Goal: Task Accomplishment & Management: Complete application form

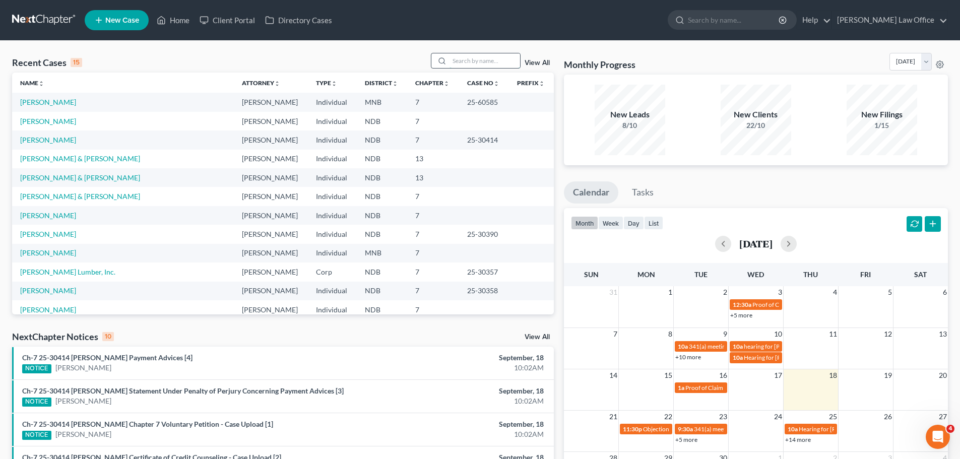
click at [475, 59] on input "search" at bounding box center [485, 60] width 71 height 15
click at [470, 61] on input "search" at bounding box center [485, 60] width 71 height 15
type input "[PERSON_NAME]"
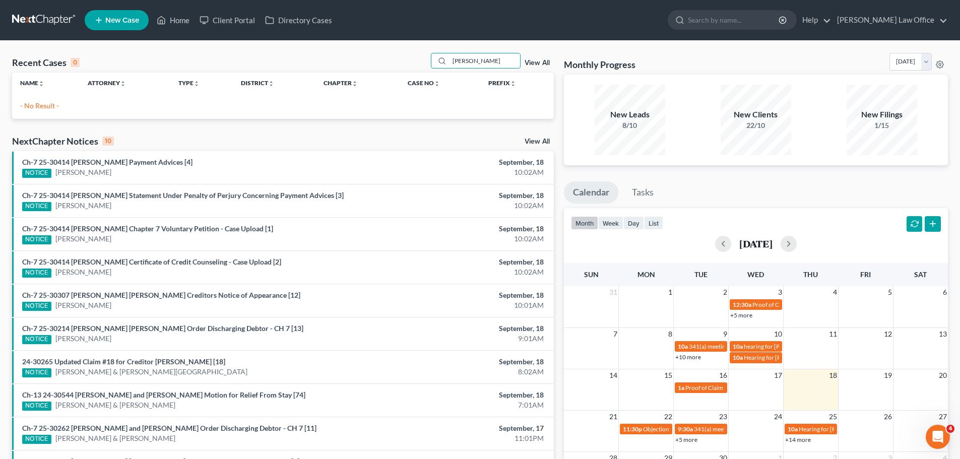
click at [118, 20] on span "New Case" at bounding box center [122, 21] width 34 height 8
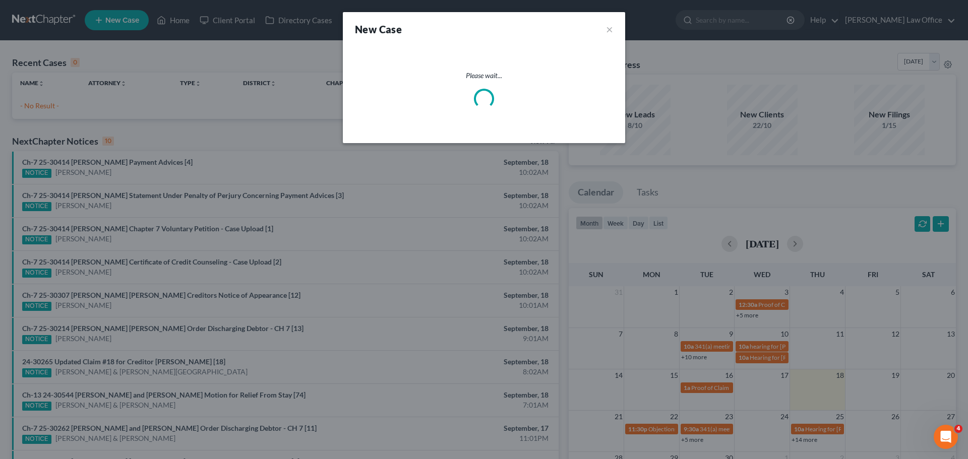
select select "60"
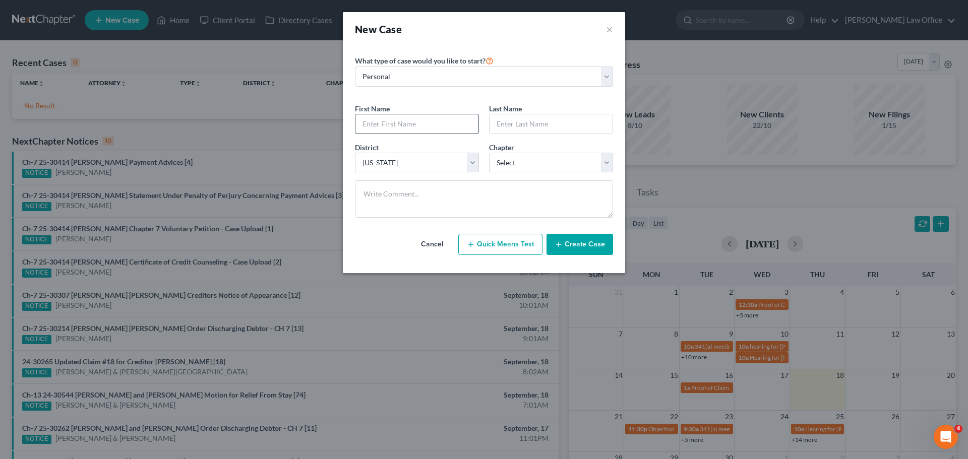
click at [397, 121] on input "text" at bounding box center [416, 123] width 123 height 19
type input "Lauren"
type input "[PERSON_NAME]"
click at [475, 161] on select "Select 7 11 12 13" at bounding box center [551, 163] width 124 height 20
select select "0"
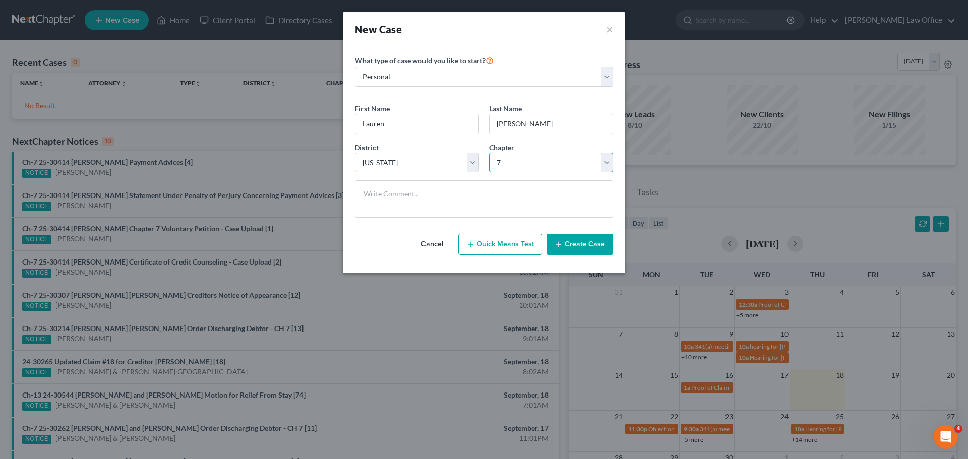
click at [475, 153] on select "Select 7 11 12 13" at bounding box center [551, 163] width 124 height 20
click at [475, 243] on button "Create Case" at bounding box center [579, 244] width 67 height 21
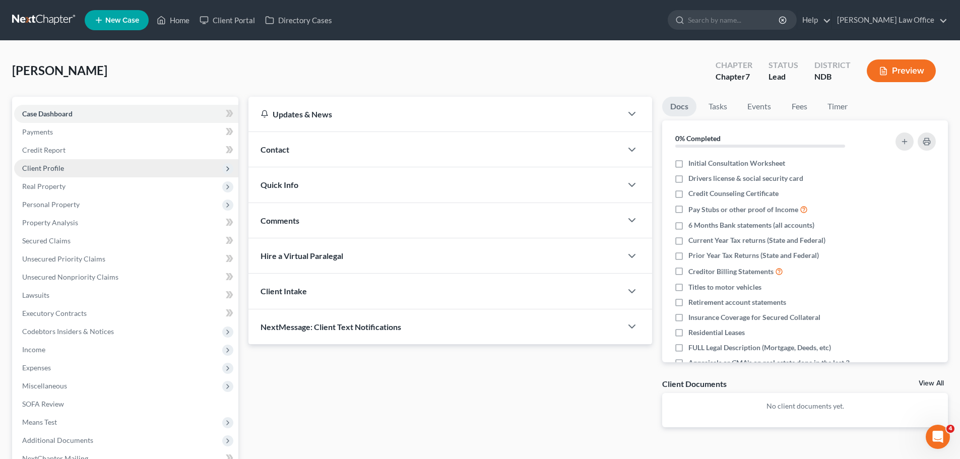
click at [53, 165] on span "Client Profile" at bounding box center [43, 168] width 42 height 9
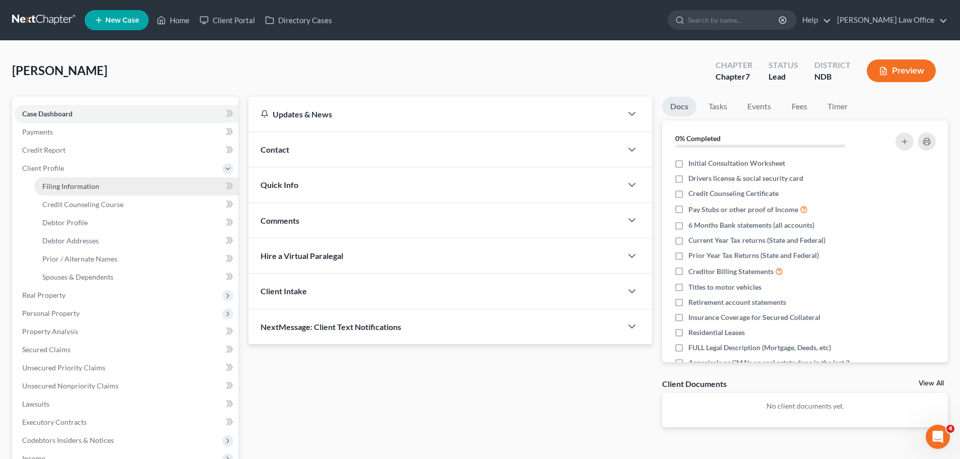
click at [70, 185] on span "Filing Information" at bounding box center [70, 186] width 57 height 9
select select "1"
select select "0"
select select "60"
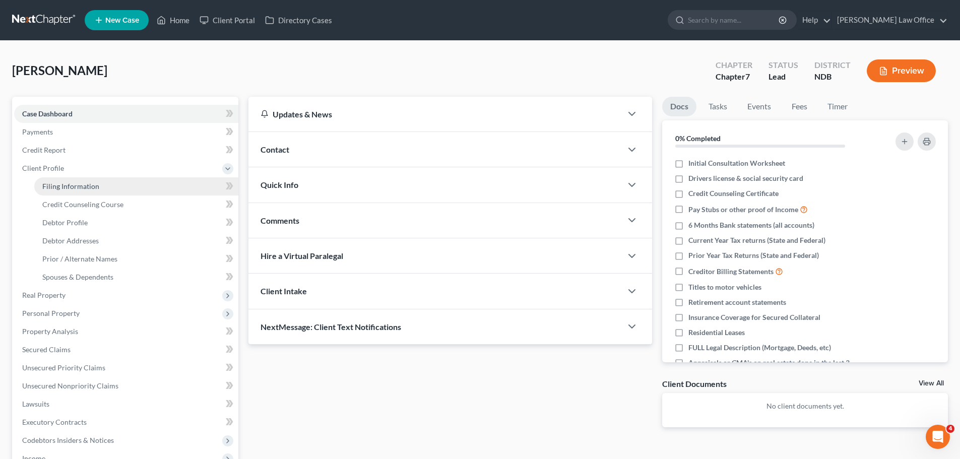
select select "29"
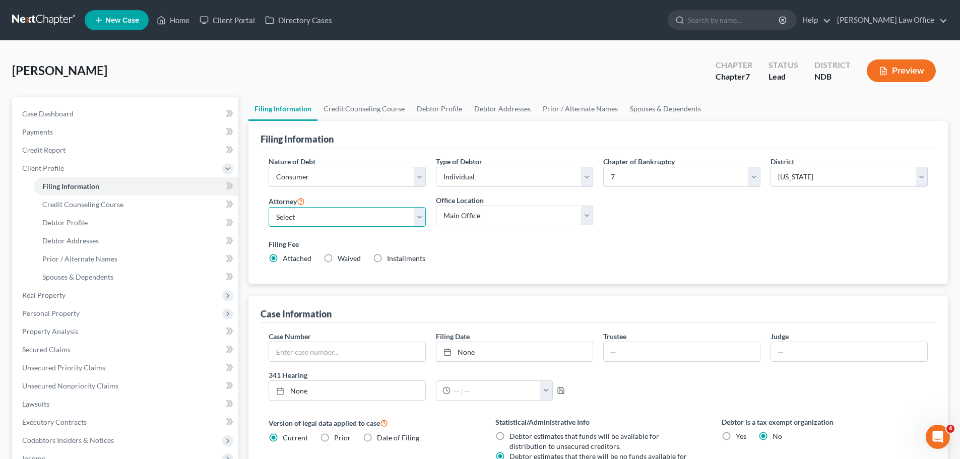
click at [423, 217] on select "Select [PERSON_NAME] - NDB [PERSON_NAME] - MNB [PERSON_NAME] - MNB [PERSON_NAME…" at bounding box center [347, 217] width 157 height 20
select select "3"
click at [269, 207] on select "Select [PERSON_NAME] - NDB [PERSON_NAME] - MNB [PERSON_NAME] - MNB [PERSON_NAME…" at bounding box center [347, 217] width 157 height 20
click at [475, 214] on select "Main Office Fargo Office" at bounding box center [514, 216] width 157 height 20
select select "0"
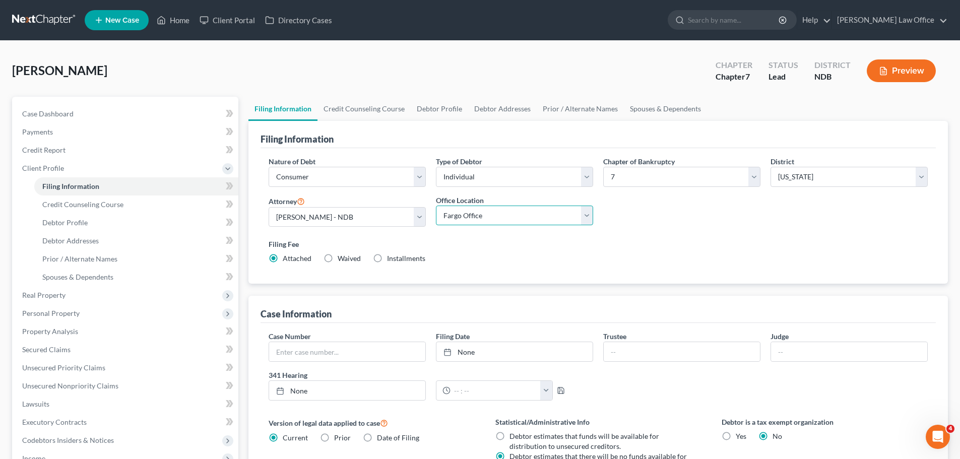
click at [436, 206] on select "Main Office Fargo Office" at bounding box center [514, 216] width 157 height 20
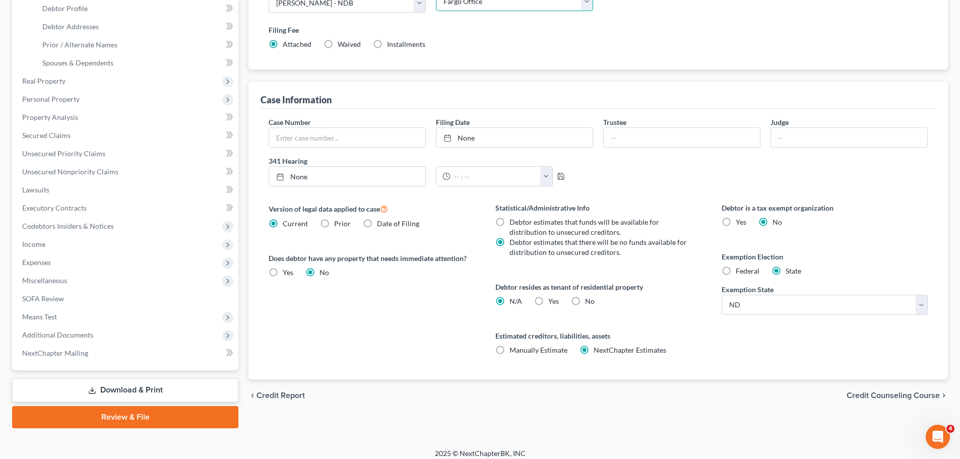
scroll to position [222, 0]
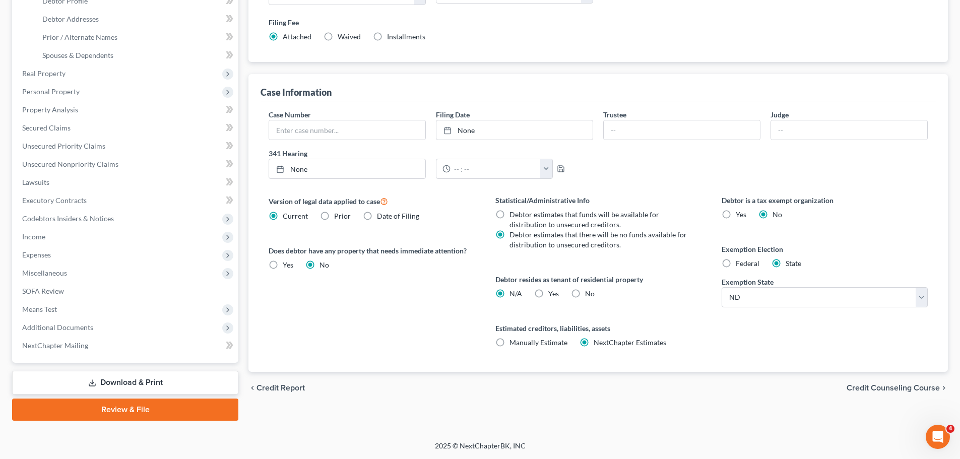
click at [475, 289] on label "Yes Yes" at bounding box center [553, 294] width 11 height 10
click at [475, 289] on input "Yes Yes" at bounding box center [555, 292] width 7 height 7
radio input "true"
radio input "false"
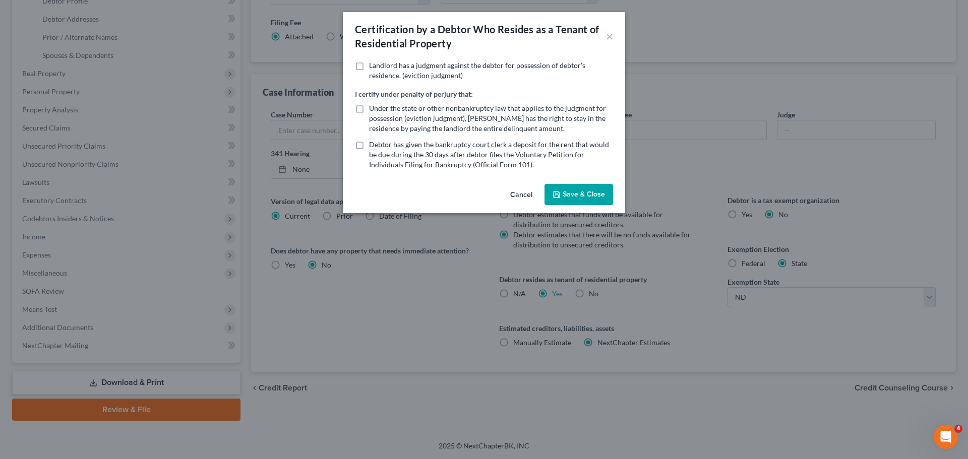
click at [475, 190] on button "Save & Close" at bounding box center [578, 194] width 69 height 21
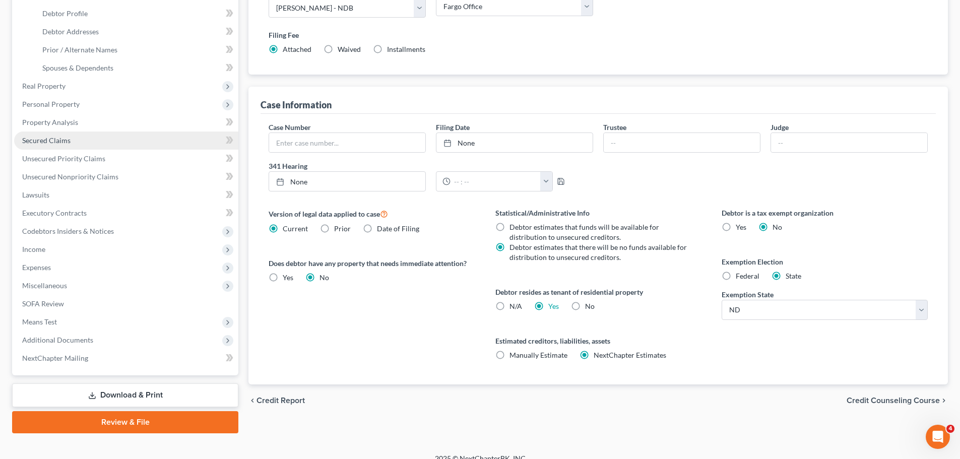
scroll to position [121, 0]
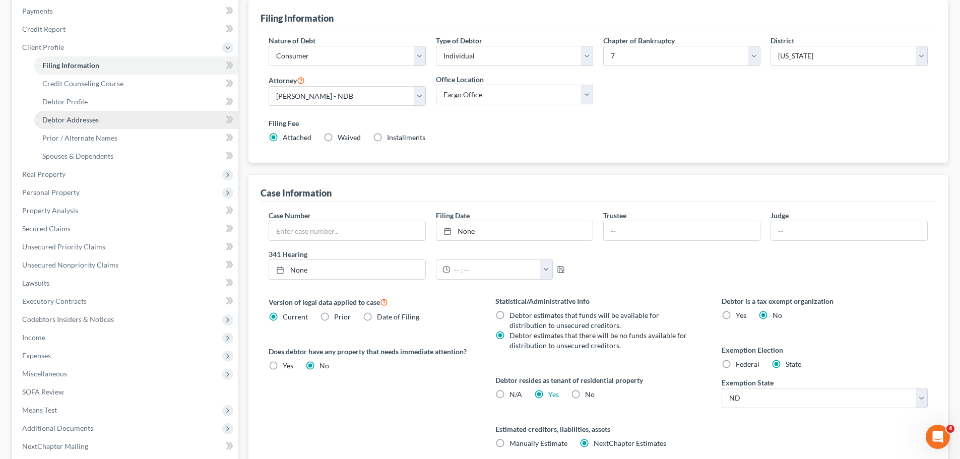
click at [86, 114] on link "Debtor Addresses" at bounding box center [136, 120] width 204 height 18
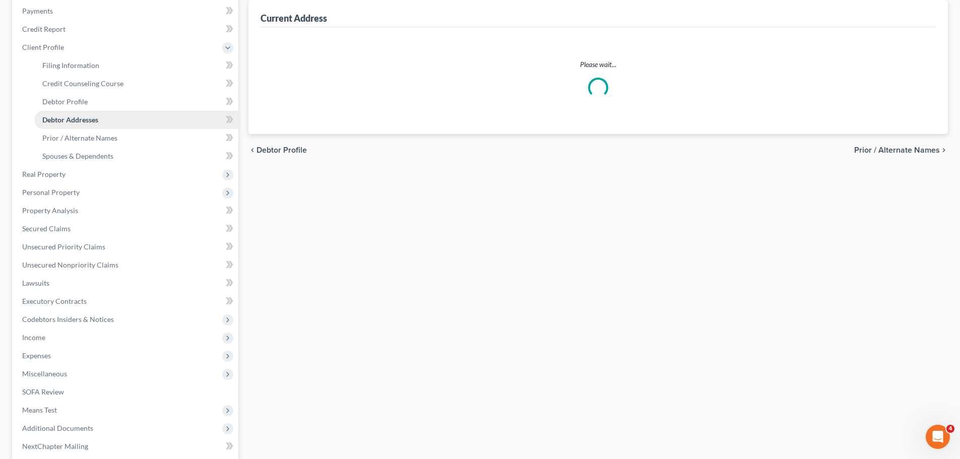
scroll to position [11, 0]
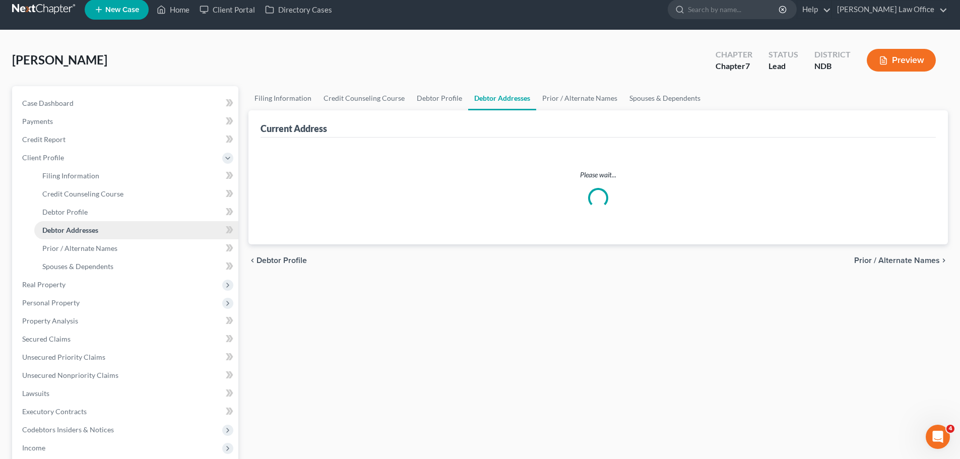
select select "0"
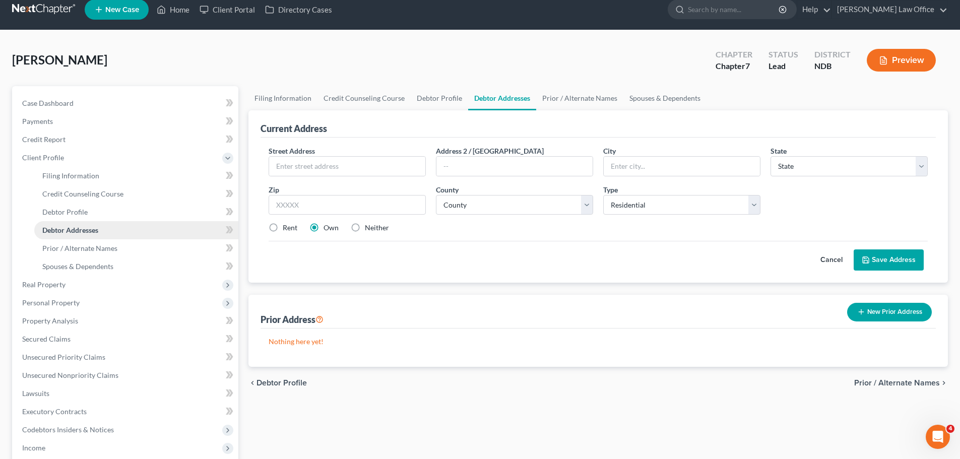
scroll to position [0, 0]
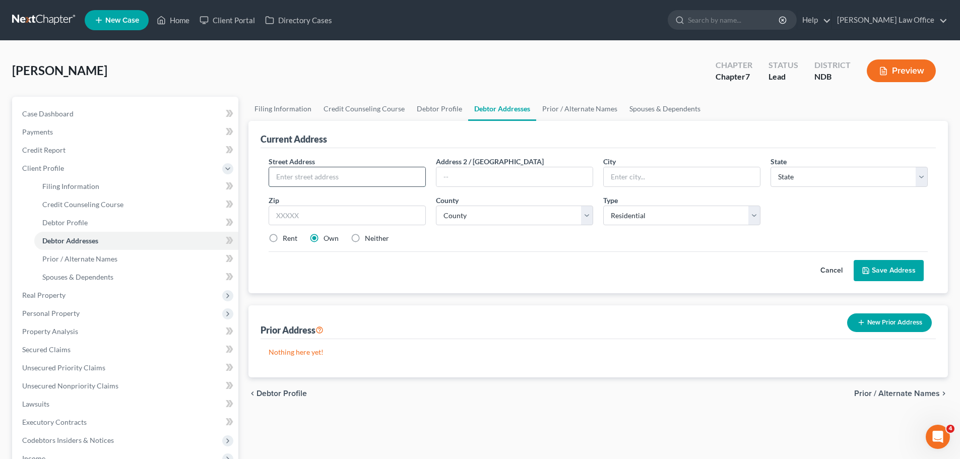
click at [299, 174] on input "text" at bounding box center [347, 176] width 156 height 19
type input "[STREET_ADDRESS]"
type input "58801"
click at [283, 237] on label "Rent" at bounding box center [290, 238] width 15 height 10
click at [287, 237] on input "Rent" at bounding box center [290, 236] width 7 height 7
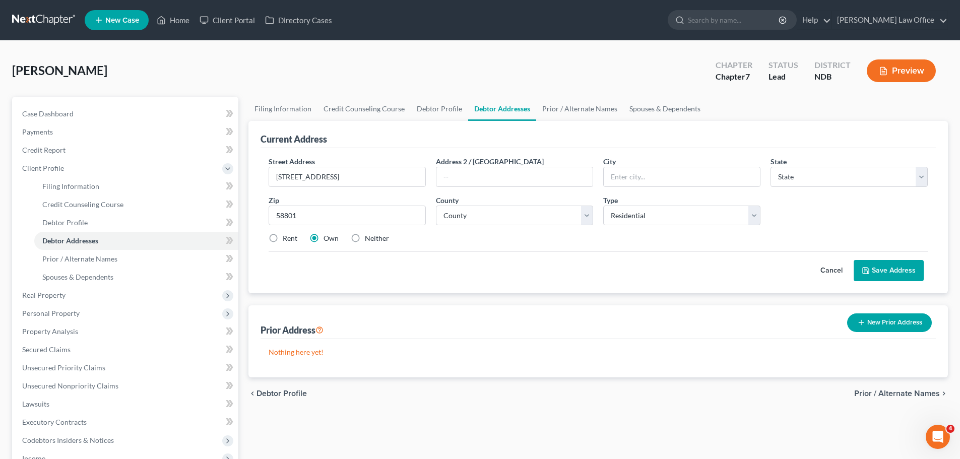
radio input "true"
type input "Williston"
select select "29"
click at [305, 215] on input "58801" at bounding box center [347, 216] width 157 height 20
type input "58901"
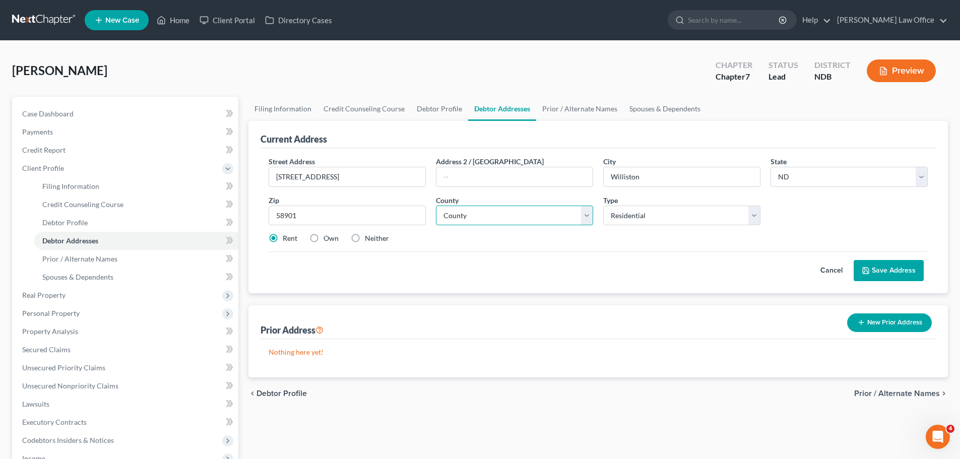
click at [475, 214] on select "County [GEOGRAPHIC_DATA] [GEOGRAPHIC_DATA] [GEOGRAPHIC_DATA] [GEOGRAPHIC_DATA] …" at bounding box center [514, 216] width 157 height 20
select select "26"
click at [436, 206] on select "County [GEOGRAPHIC_DATA] [GEOGRAPHIC_DATA] [GEOGRAPHIC_DATA] [GEOGRAPHIC_DATA] …" at bounding box center [514, 216] width 157 height 20
click at [312, 216] on input "58901" at bounding box center [347, 216] width 157 height 20
type input "5"
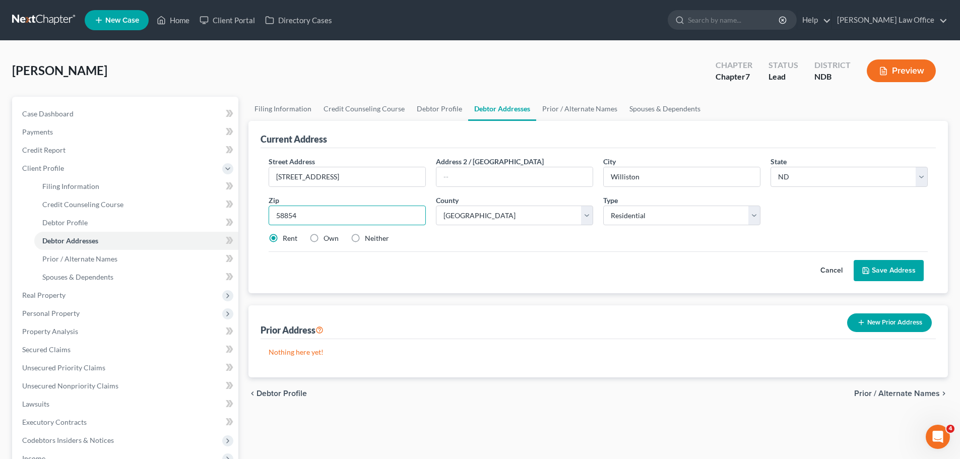
type input "58854"
click at [475, 268] on button "Save Address" at bounding box center [889, 270] width 70 height 21
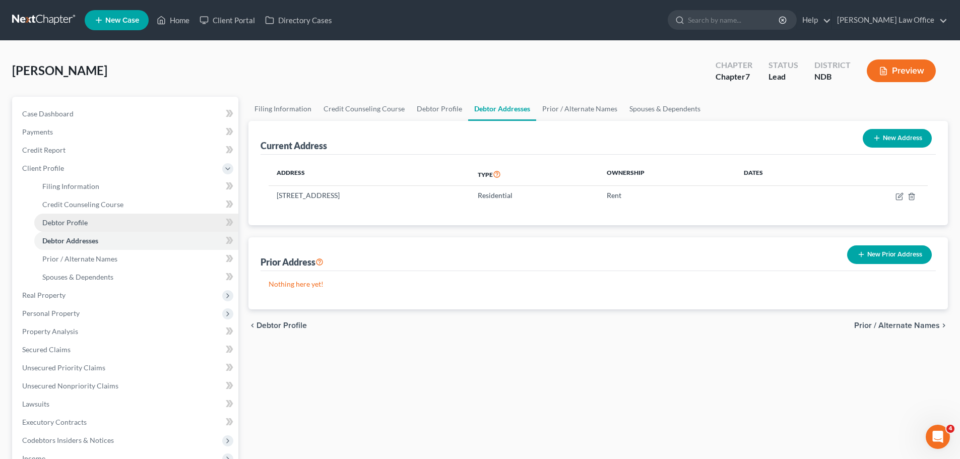
click at [67, 220] on span "Debtor Profile" at bounding box center [64, 222] width 45 height 9
select select "0"
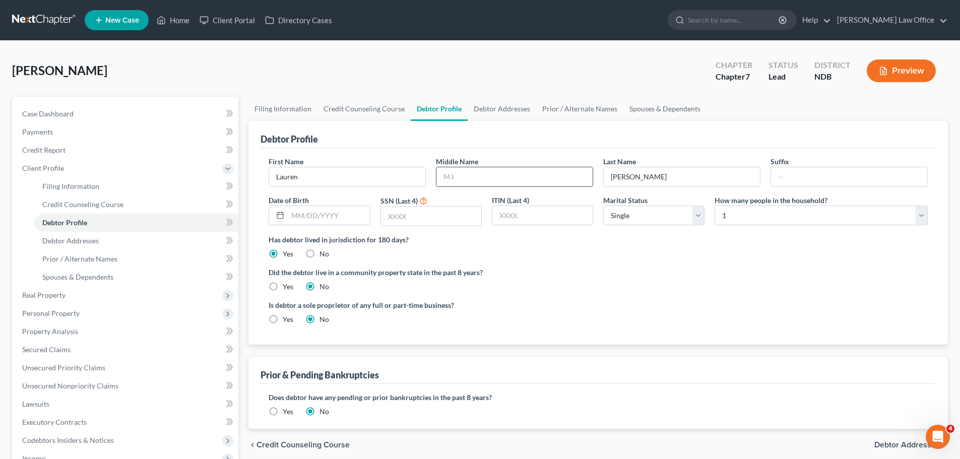
click at [468, 179] on input "text" at bounding box center [515, 176] width 156 height 19
type input "A"
click at [475, 291] on div "Did the debtor live in a community property state in the past 8 years? Yes No" at bounding box center [598, 279] width 659 height 25
